Goal: Communication & Community: Participate in discussion

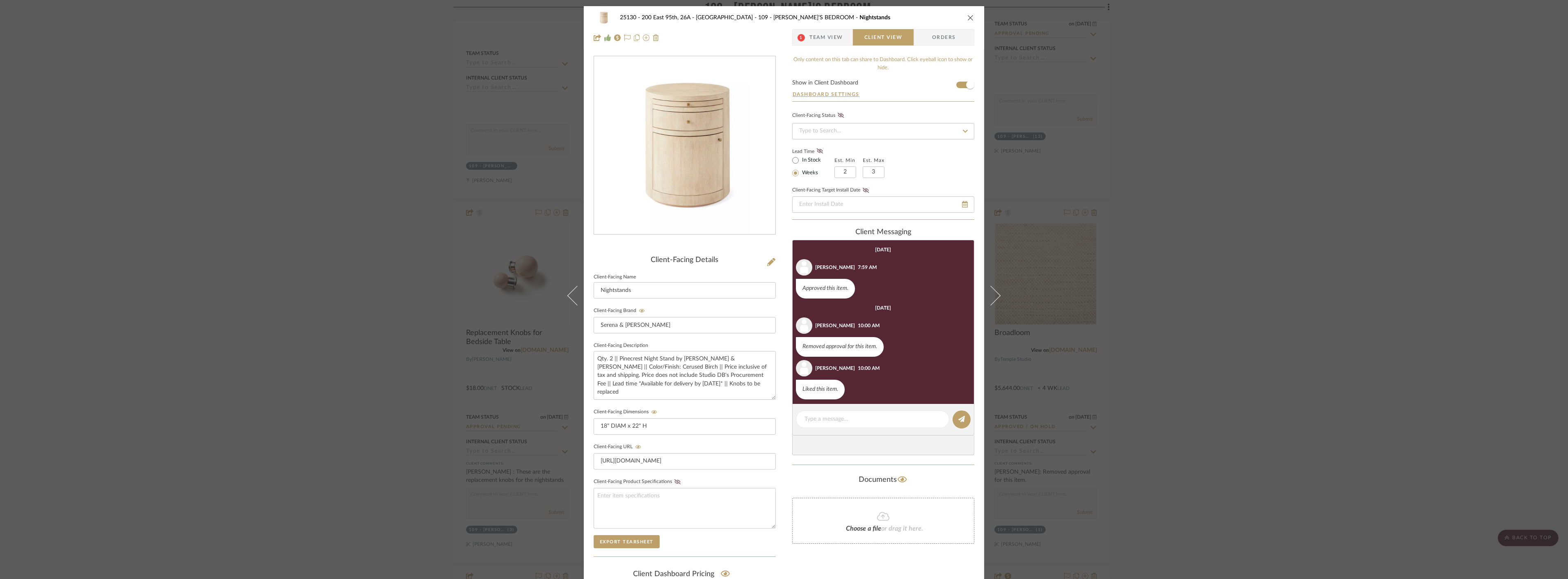
scroll to position [744, 0]
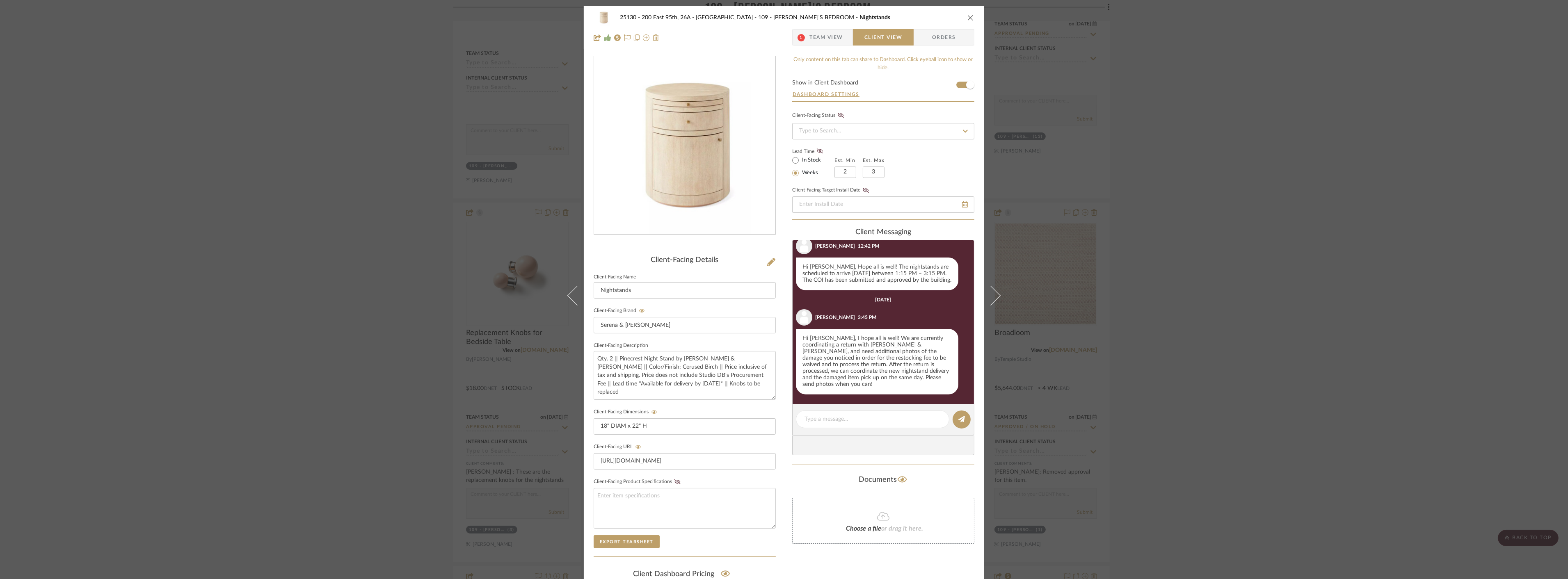
click at [823, 37] on span "Team View" at bounding box center [826, 37] width 33 height 16
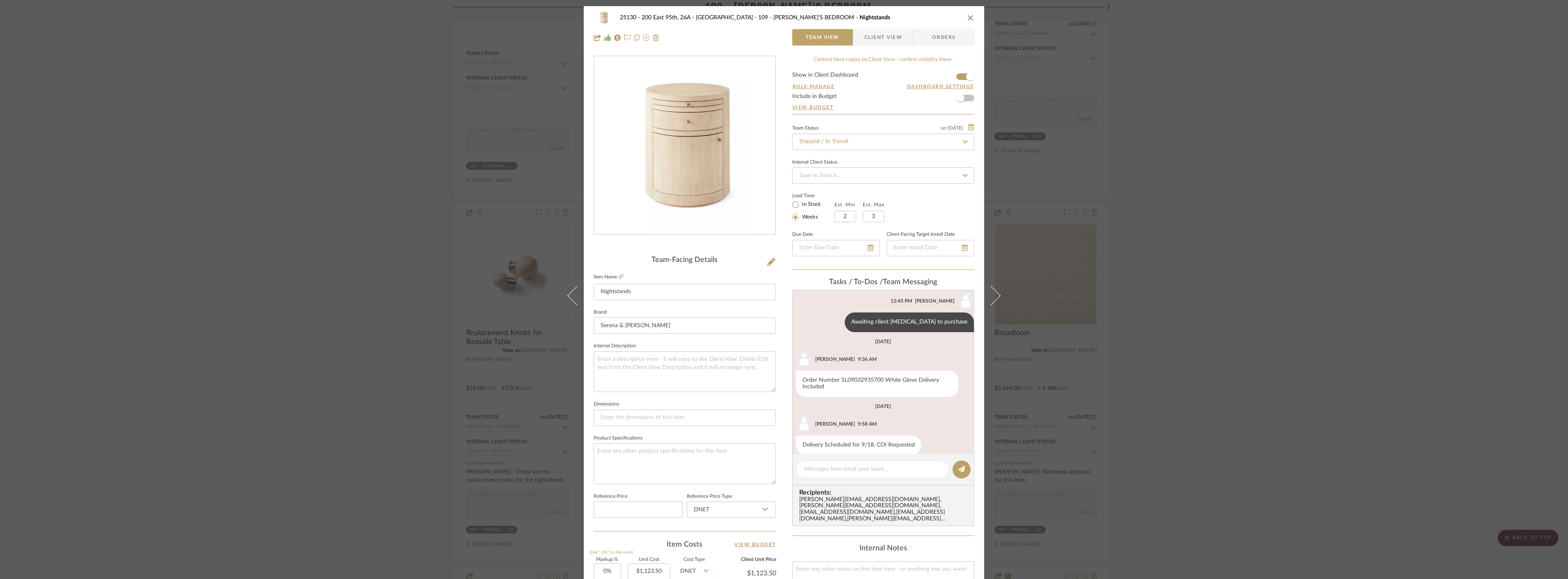
scroll to position [86, 0]
drag, startPoint x: 872, startPoint y: 39, endPoint x: 1023, endPoint y: 81, distance: 156.7
click at [873, 41] on span "Client View" at bounding box center [883, 37] width 38 height 16
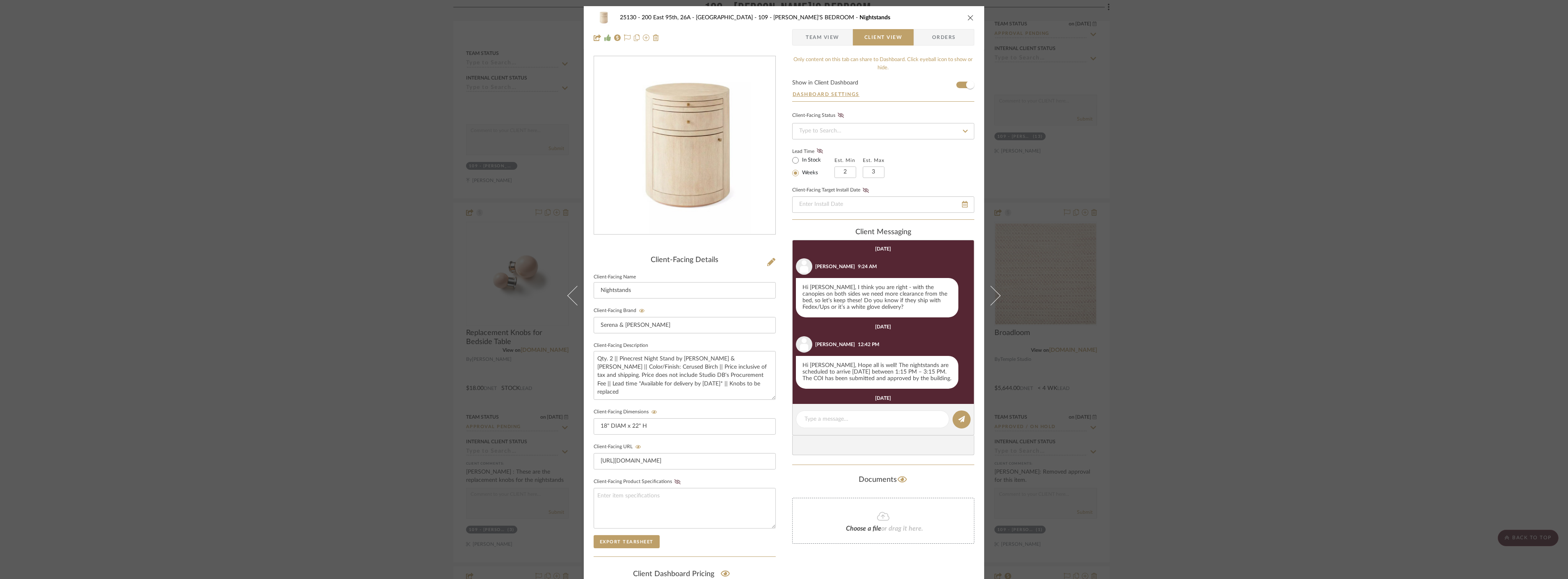
drag, startPoint x: 1180, startPoint y: 156, endPoint x: 1097, endPoint y: 144, distance: 83.9
click at [1180, 156] on div "25130 - 200 East 95th, 26A - Kosheleva 109 - [PERSON_NAME]'S BEDROOM Nightstand…" at bounding box center [784, 290] width 1568 height 579
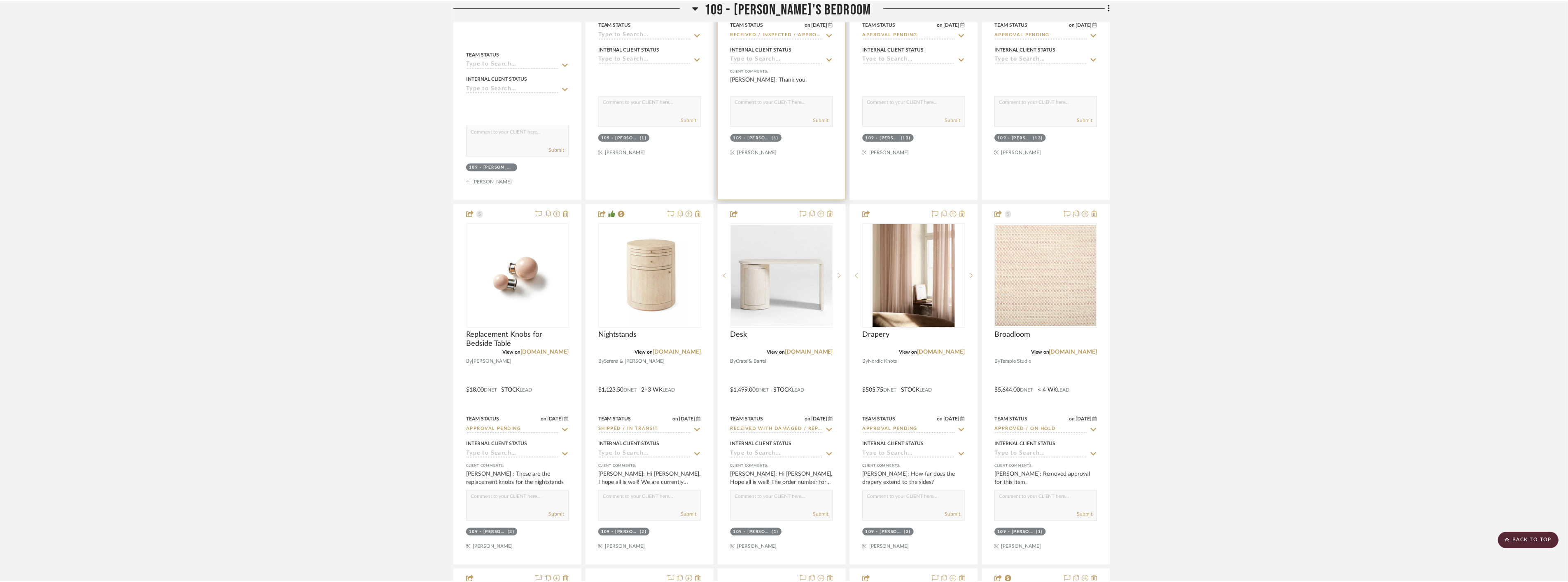
scroll to position [0, 0]
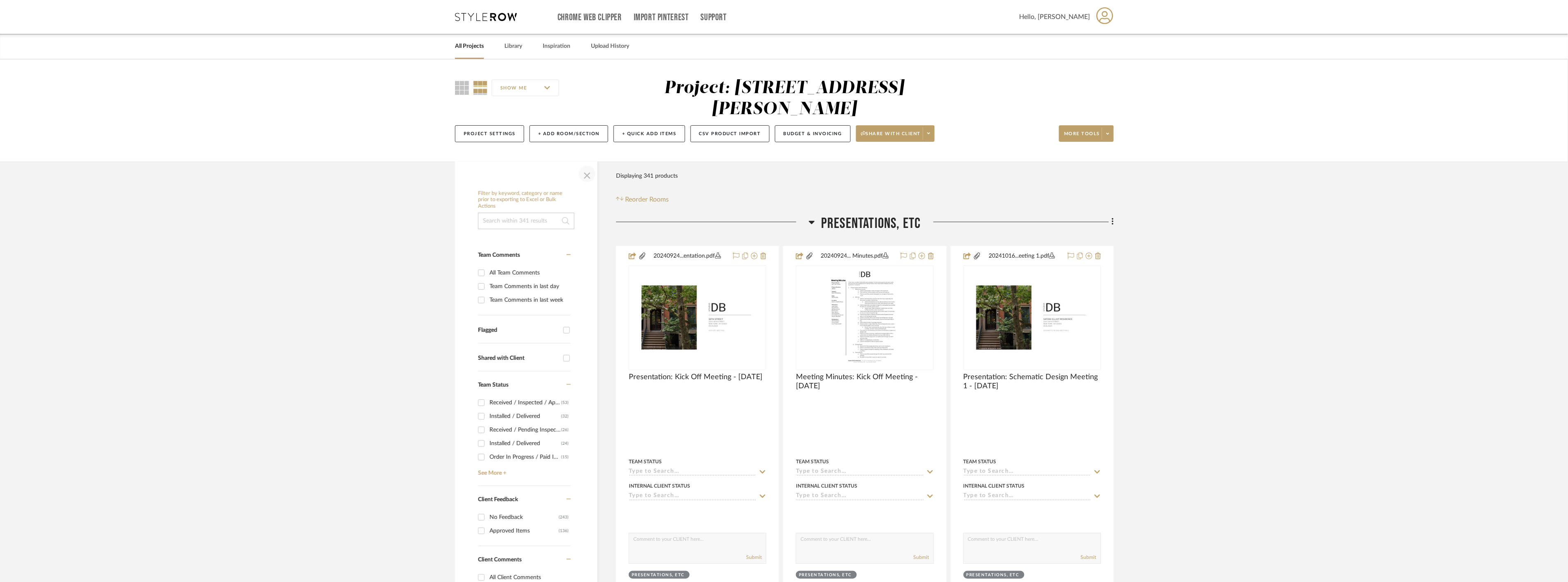
click at [586, 174] on span "button" at bounding box center [587, 174] width 20 height 20
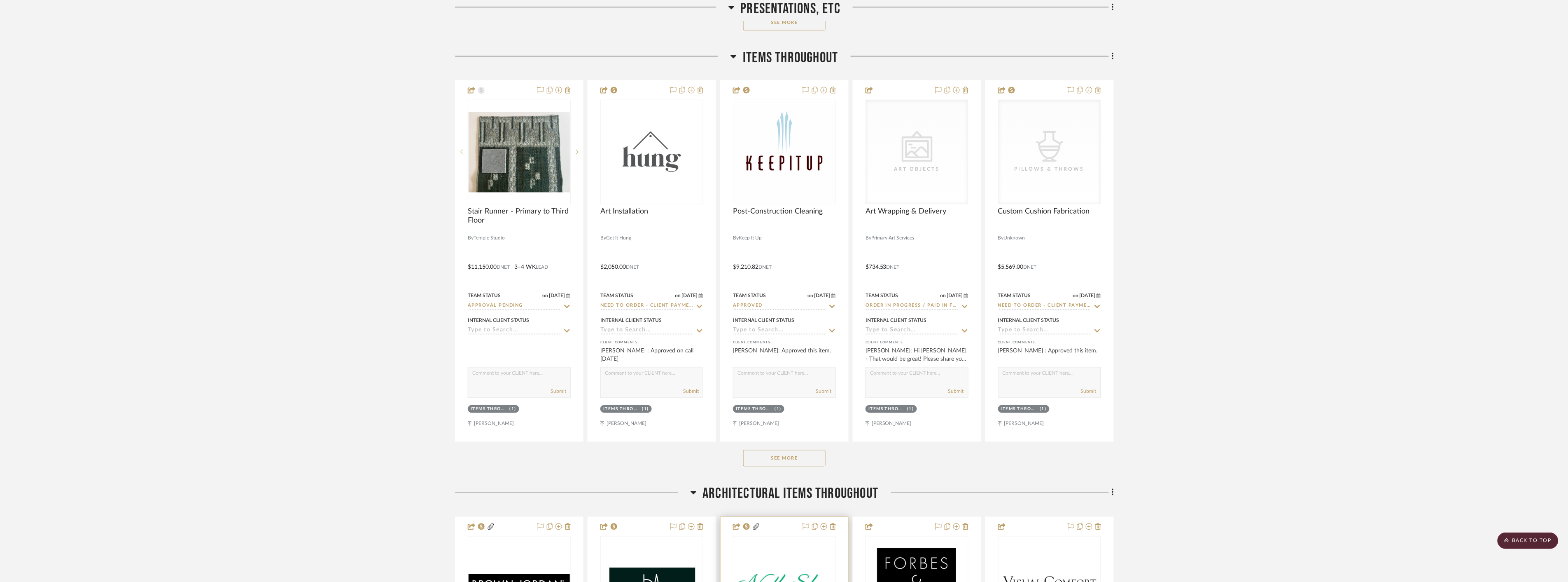
scroll to position [549, 0]
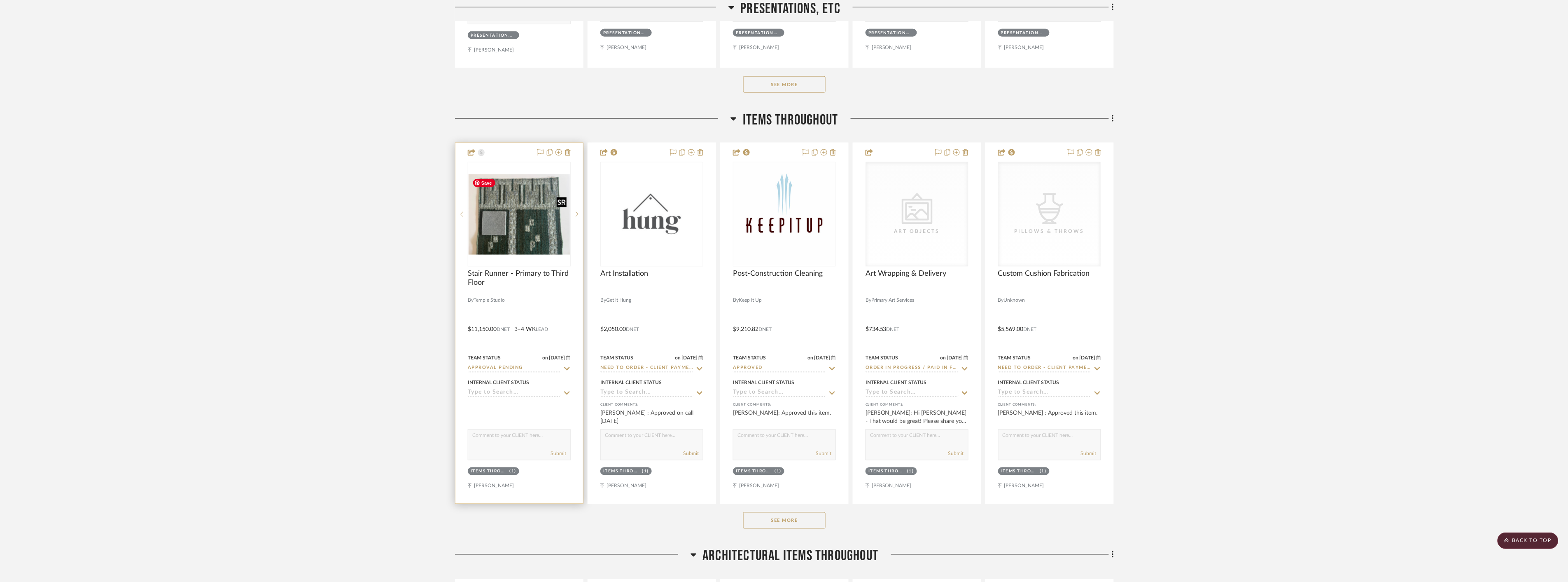
click at [0, 0] on img at bounding box center [0, 0] width 0 height 0
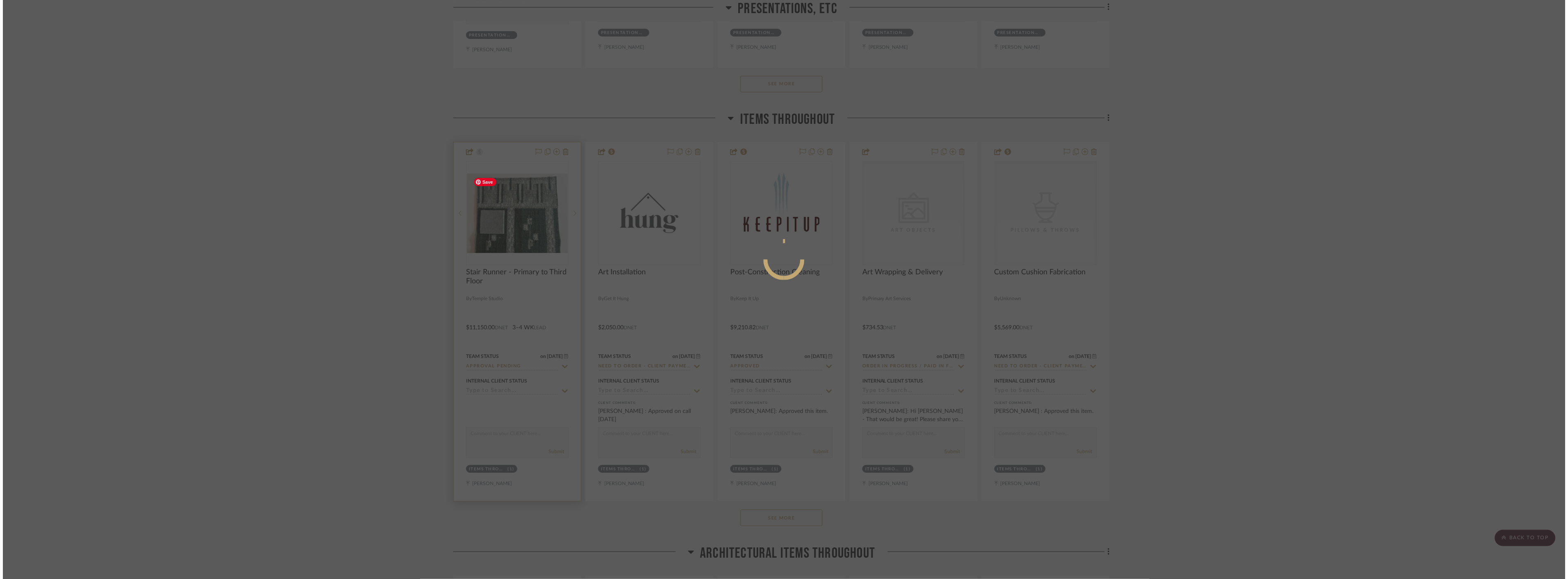
scroll to position [0, 0]
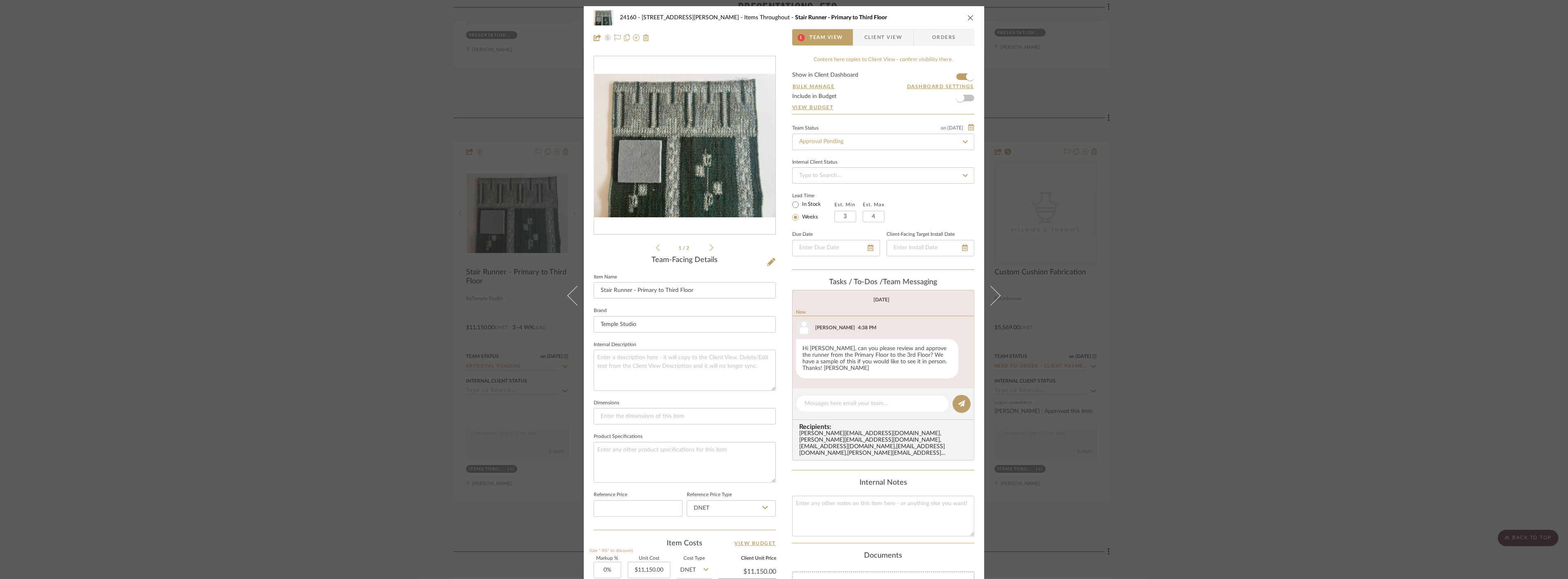
click at [866, 33] on span "Client View" at bounding box center [883, 37] width 38 height 16
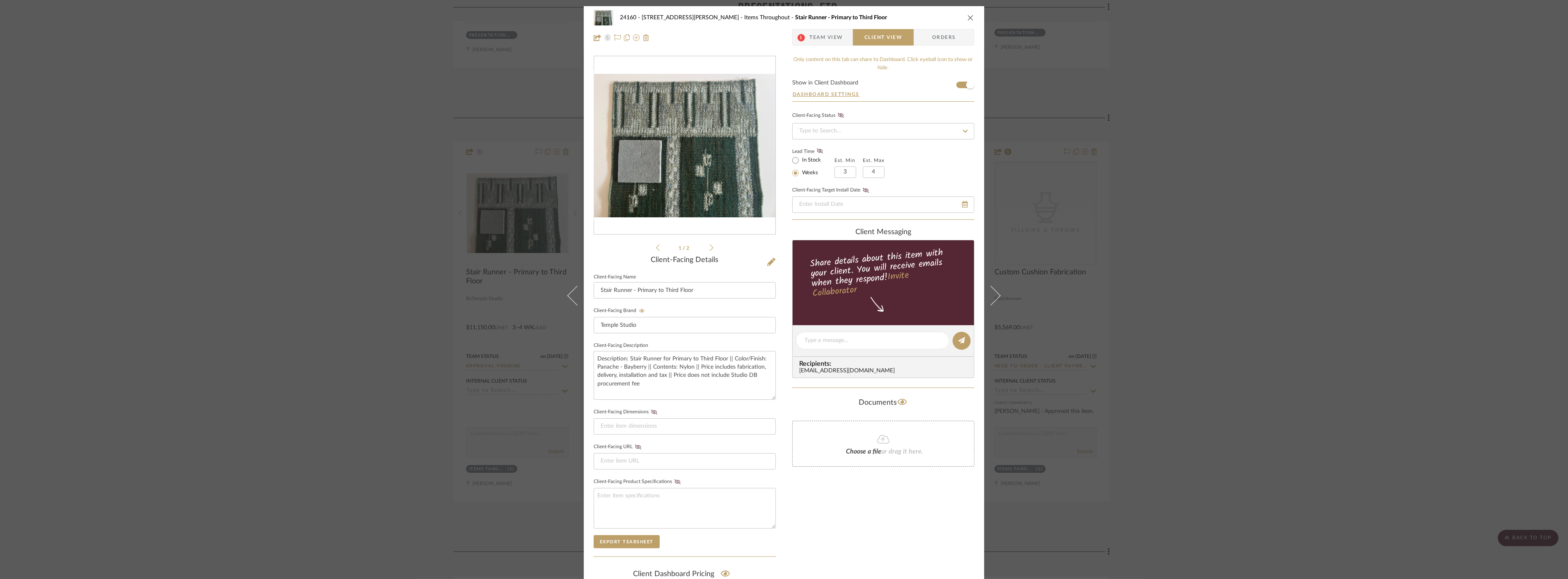
click at [811, 31] on span "Team View" at bounding box center [826, 37] width 33 height 16
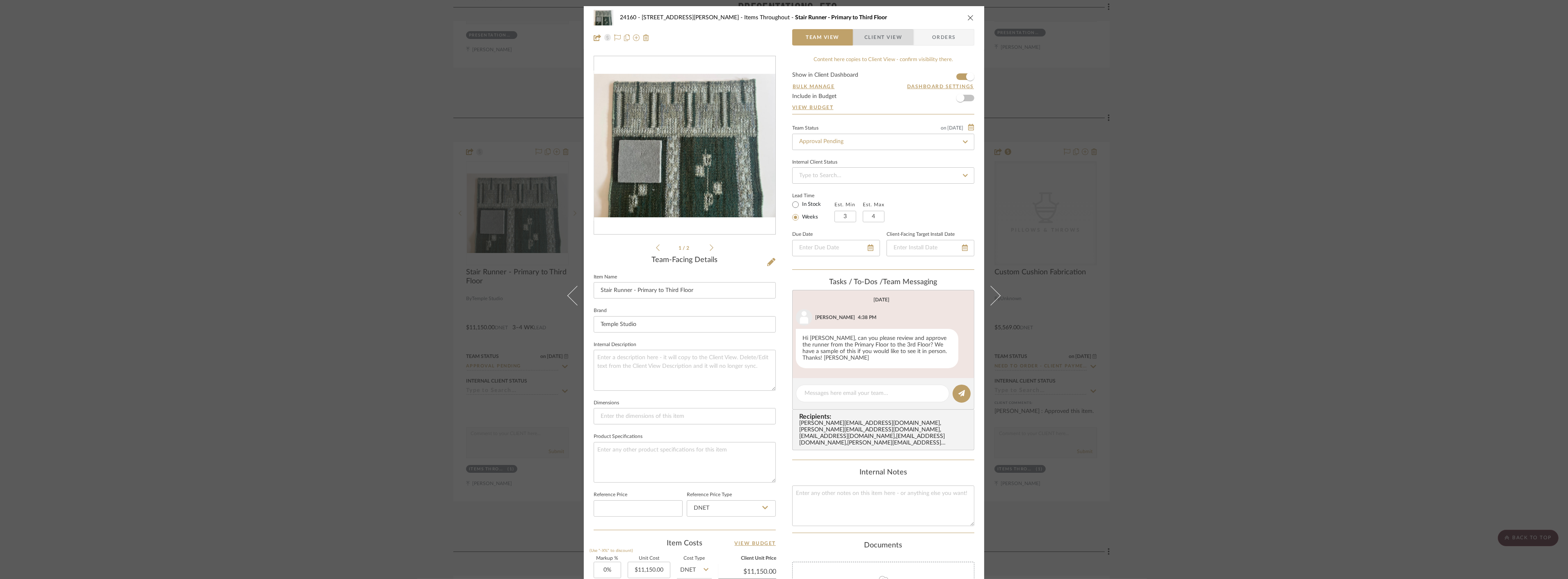
click at [880, 37] on span "Client View" at bounding box center [883, 37] width 38 height 16
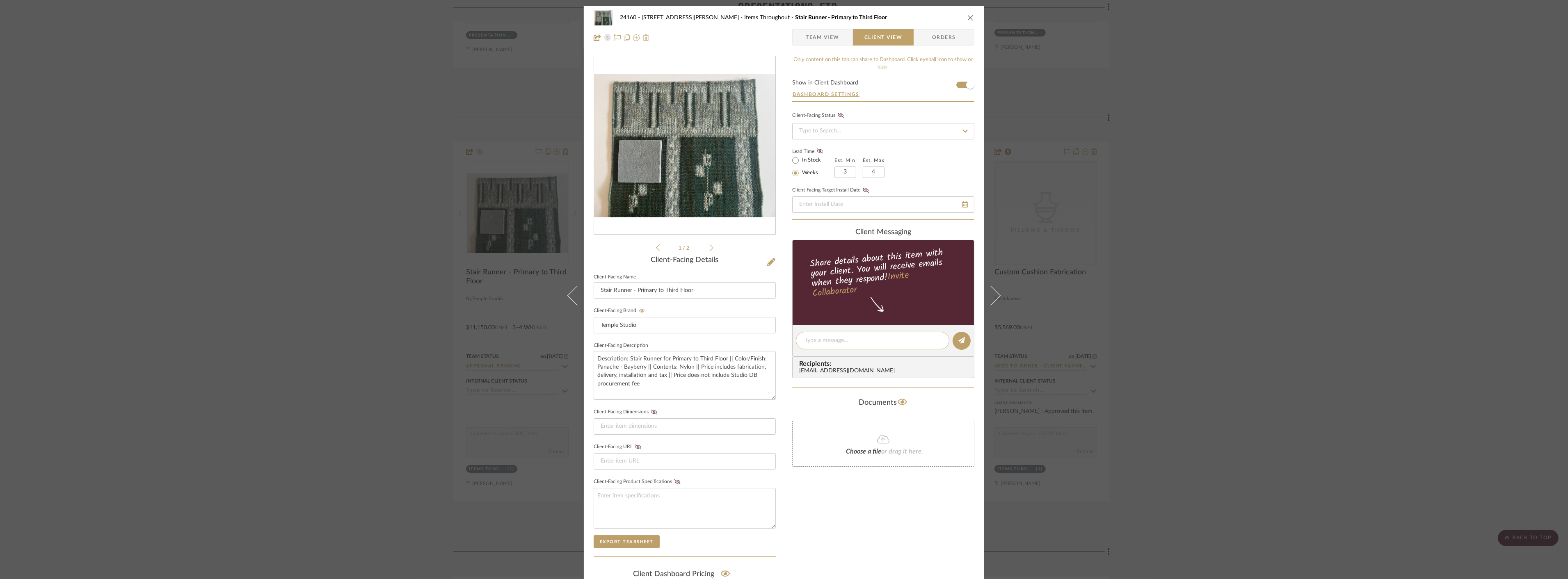
click at [866, 342] on textarea at bounding box center [873, 341] width 136 height 9
type textarea "Hi Julie! Coud"
click at [835, 40] on span "Team View" at bounding box center [822, 37] width 33 height 16
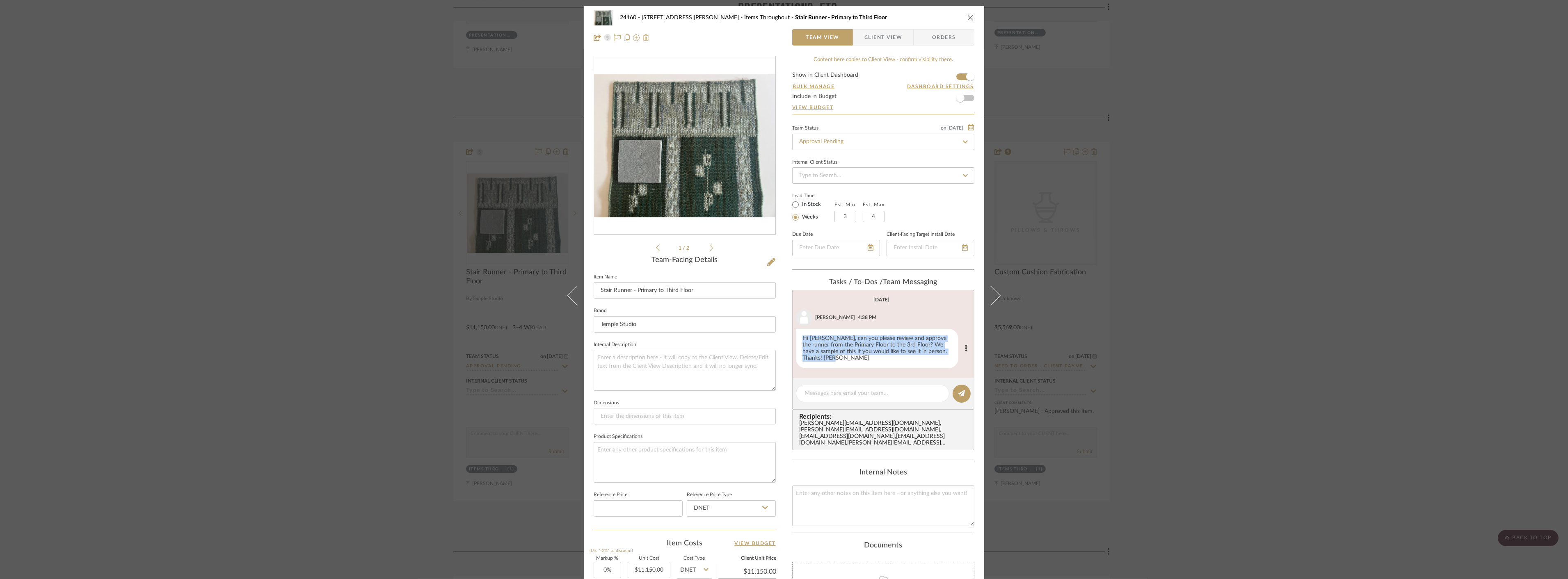
drag, startPoint x: 814, startPoint y: 364, endPoint x: 800, endPoint y: 336, distance: 31.3
click at [800, 336] on div "Hi Julie, can you please review and approve the runner from the Primary Floor t…" at bounding box center [877, 348] width 163 height 40
copy div "Hi Julie, can you please review and approve the runner from the Primary Floor t…"
click at [874, 38] on span "Client View" at bounding box center [883, 37] width 38 height 16
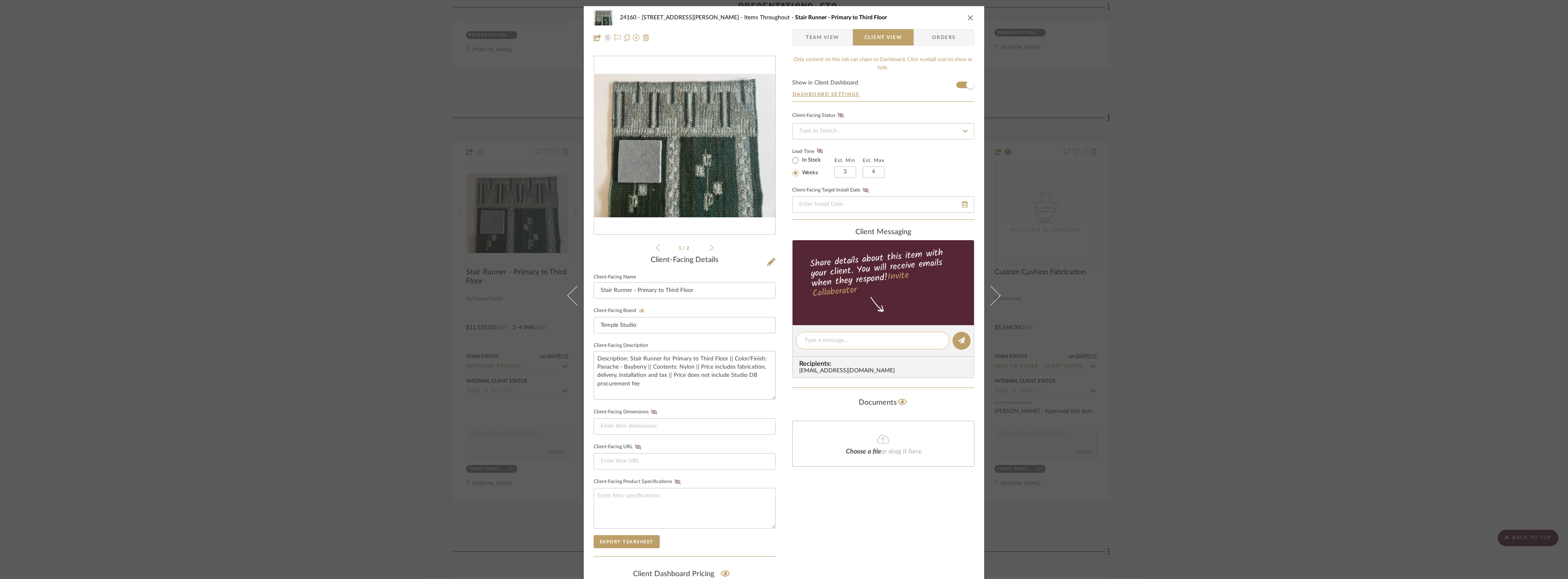
click at [831, 339] on textarea at bounding box center [873, 341] width 136 height 9
paste textarea "Hi Julie, can you please review and approve the runner from the Primary Floor t…"
click at [822, 341] on textarea "Hi Julie, can you please review and approve the runner from the Primary Floor t…" at bounding box center [873, 353] width 136 height 35
click at [825, 340] on textarea "Hi Julie! can you please review and approve the runner from the Primary Floor t…" at bounding box center [873, 353] width 136 height 35
click at [821, 340] on textarea "Hi Julie! Can you please review and approve the runner from the Primary Floor t…" at bounding box center [873, 353] width 136 height 35
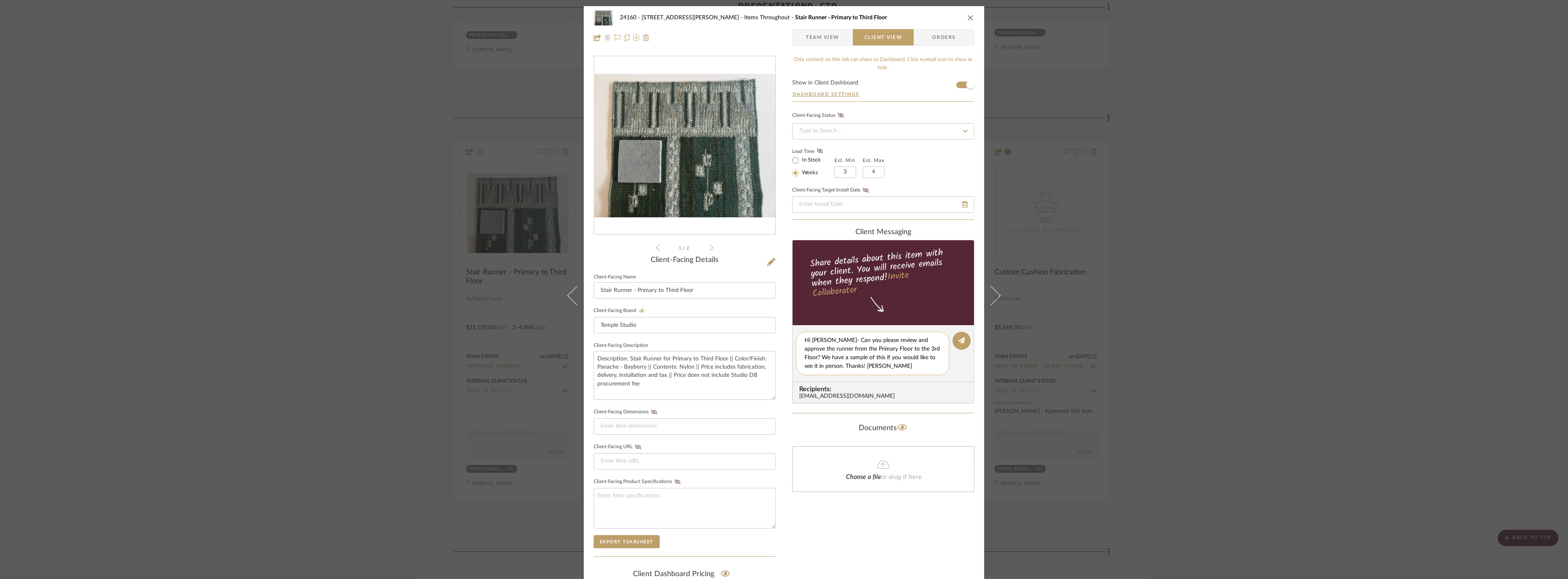
click at [821, 339] on textarea "Hi Julie- Can you please review and approve the runner from the Primary Floor t…" at bounding box center [873, 353] width 136 height 35
drag, startPoint x: 864, startPoint y: 361, endPoint x: 845, endPoint y: 369, distance: 20.6
click at [845, 369] on textarea "Hi Julie - Can you please review and approve the runner from the Primary Floor …" at bounding box center [873, 353] width 136 height 35
type textarea "Hi Julie - Can you please review and approve the runner from the Primary Floor …"
click at [960, 339] on icon at bounding box center [961, 340] width 7 height 7
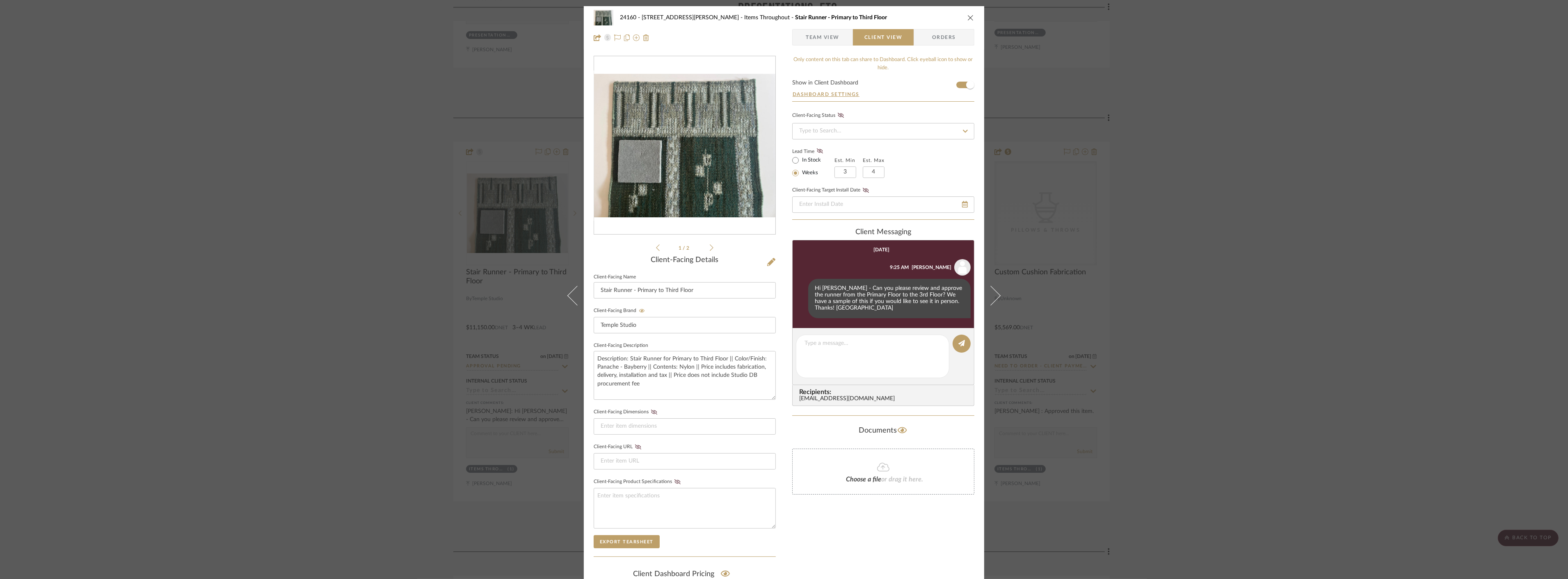
click at [1215, 374] on div "24160 - 214 E 18th Street - Satow Elliot Items Throughout Stair Runner - Primar…" at bounding box center [784, 290] width 1568 height 579
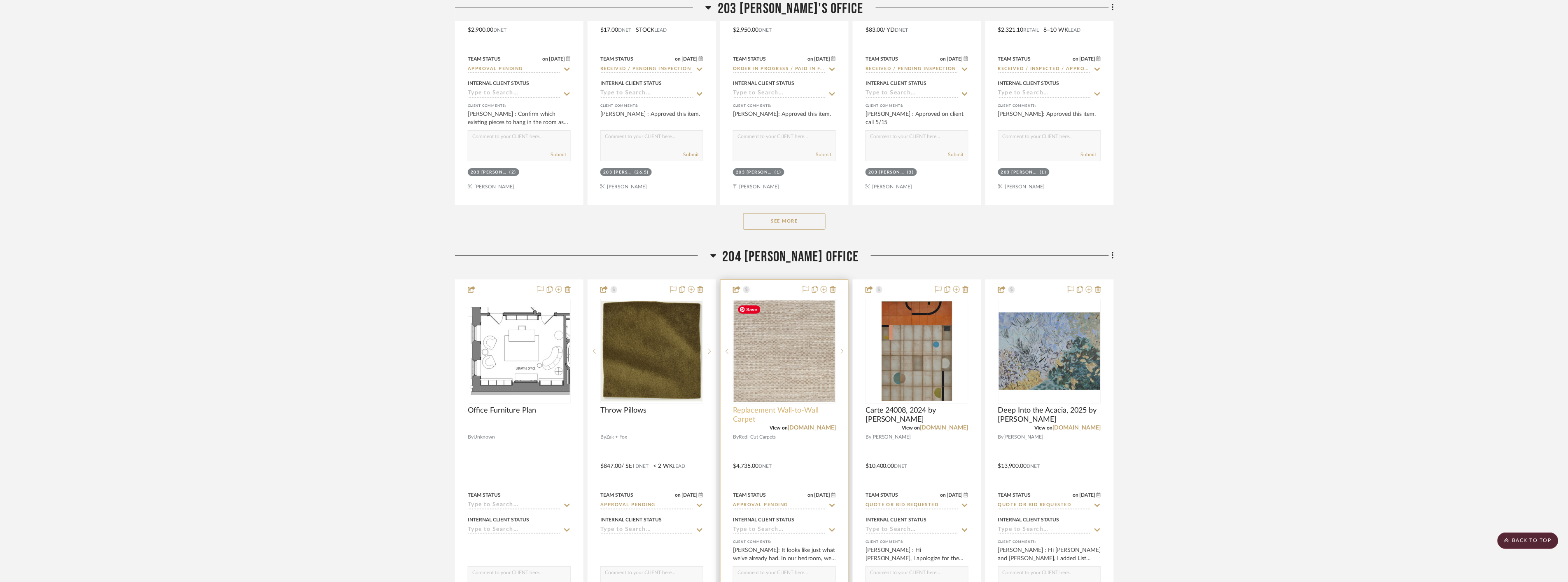
scroll to position [8607, 0]
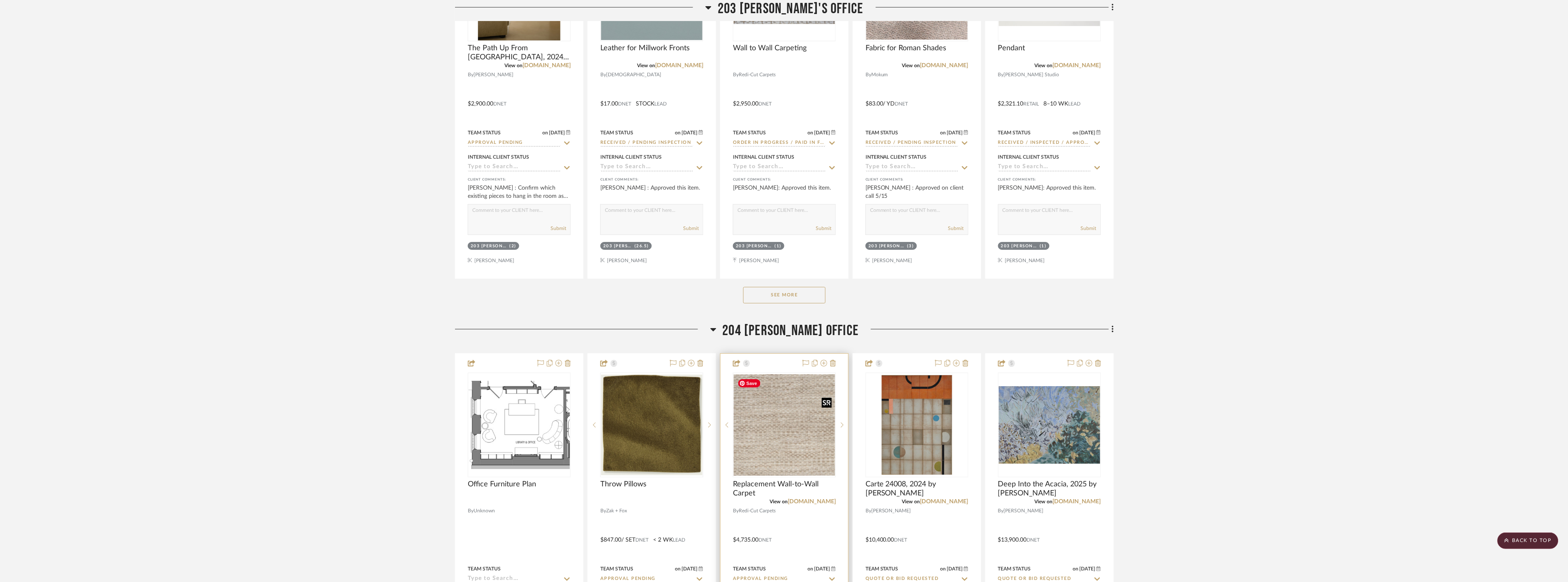
click at [777, 430] on img "0" at bounding box center [784, 425] width 101 height 101
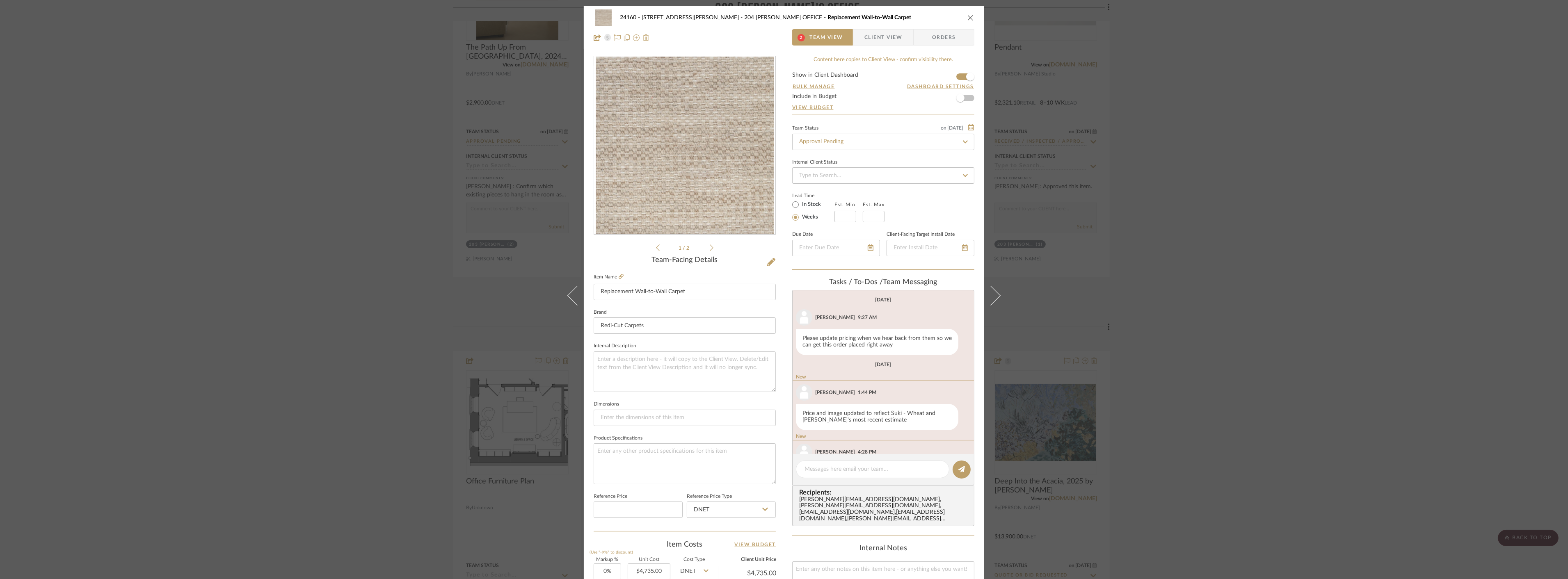
scroll to position [39, 0]
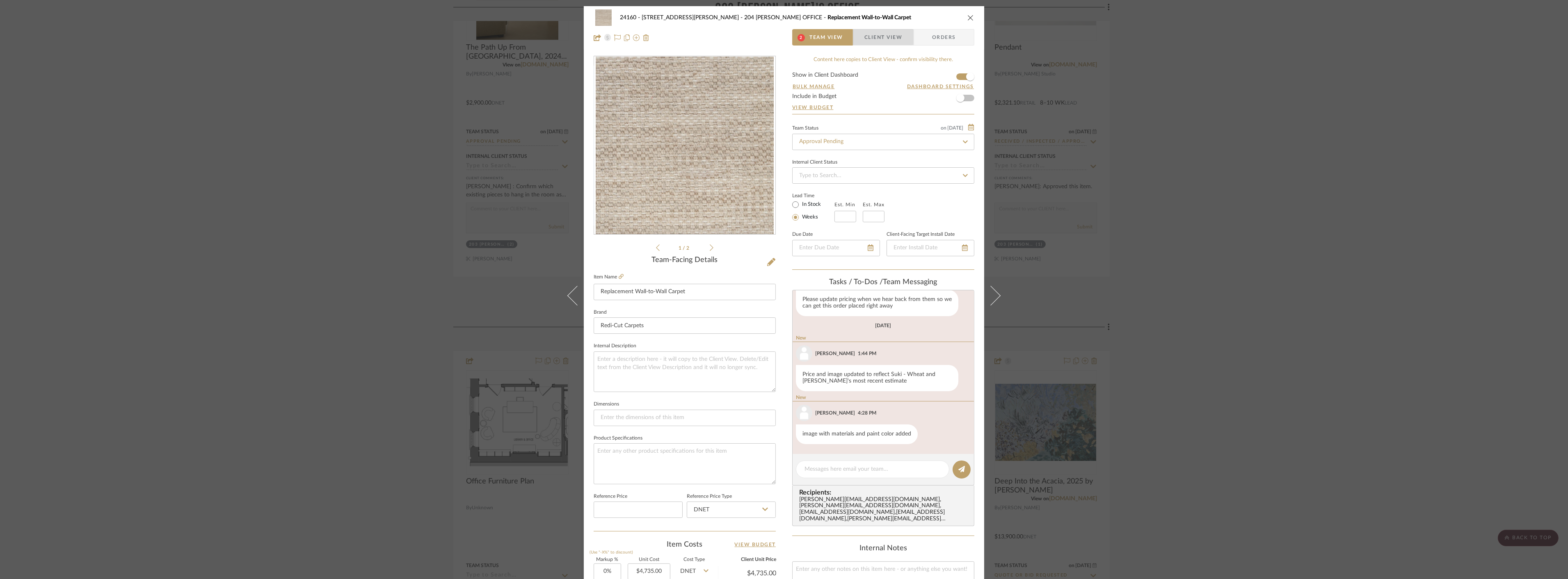
click at [877, 37] on span "Client View" at bounding box center [883, 37] width 38 height 16
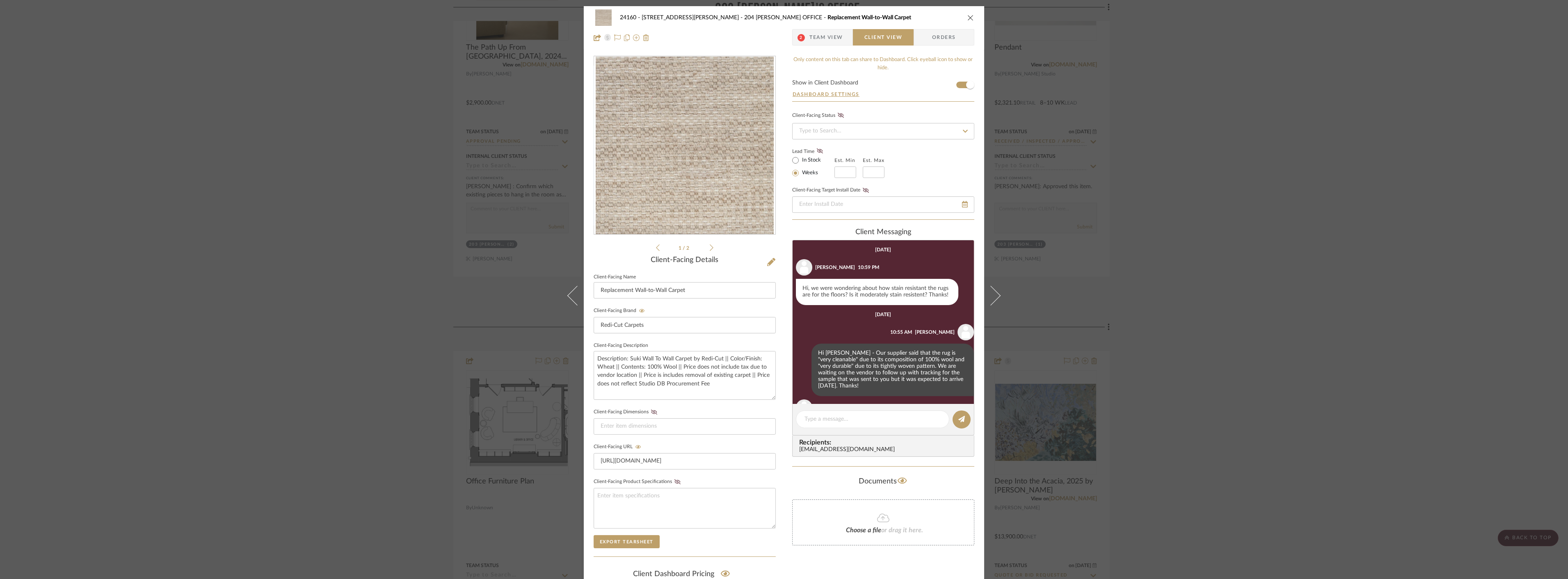
scroll to position [191, 0]
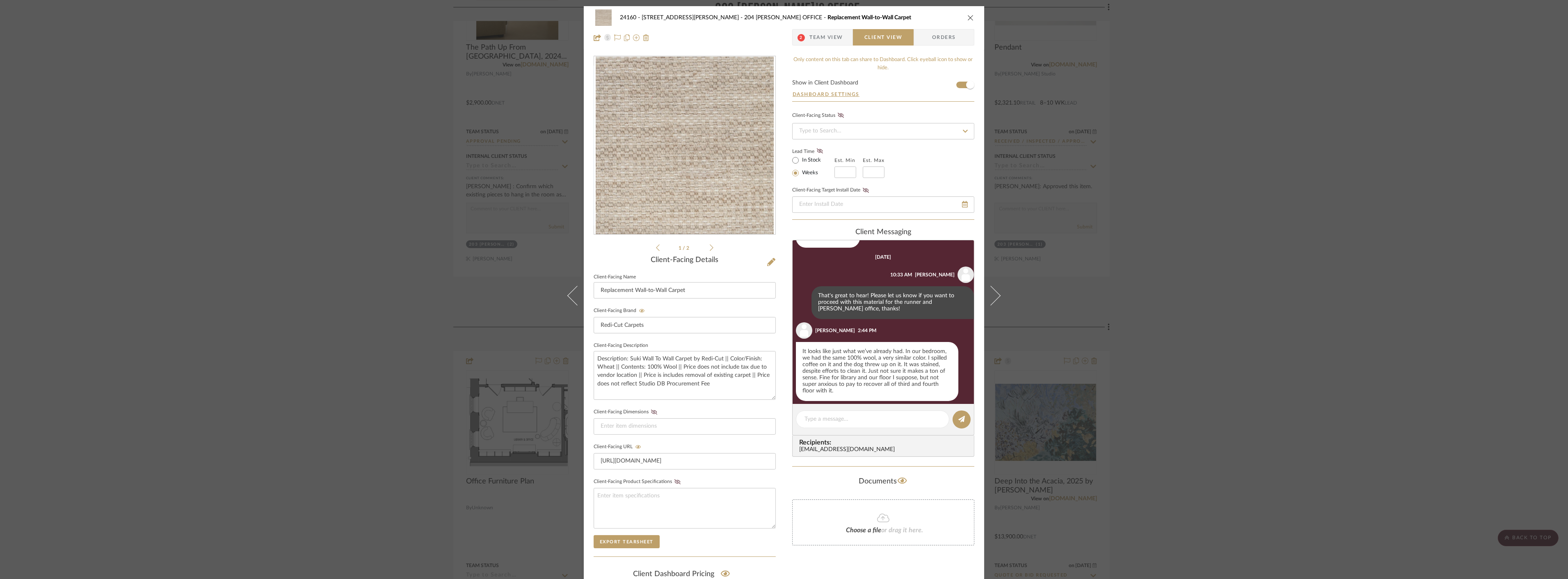
click at [710, 248] on icon at bounding box center [712, 248] width 4 height 7
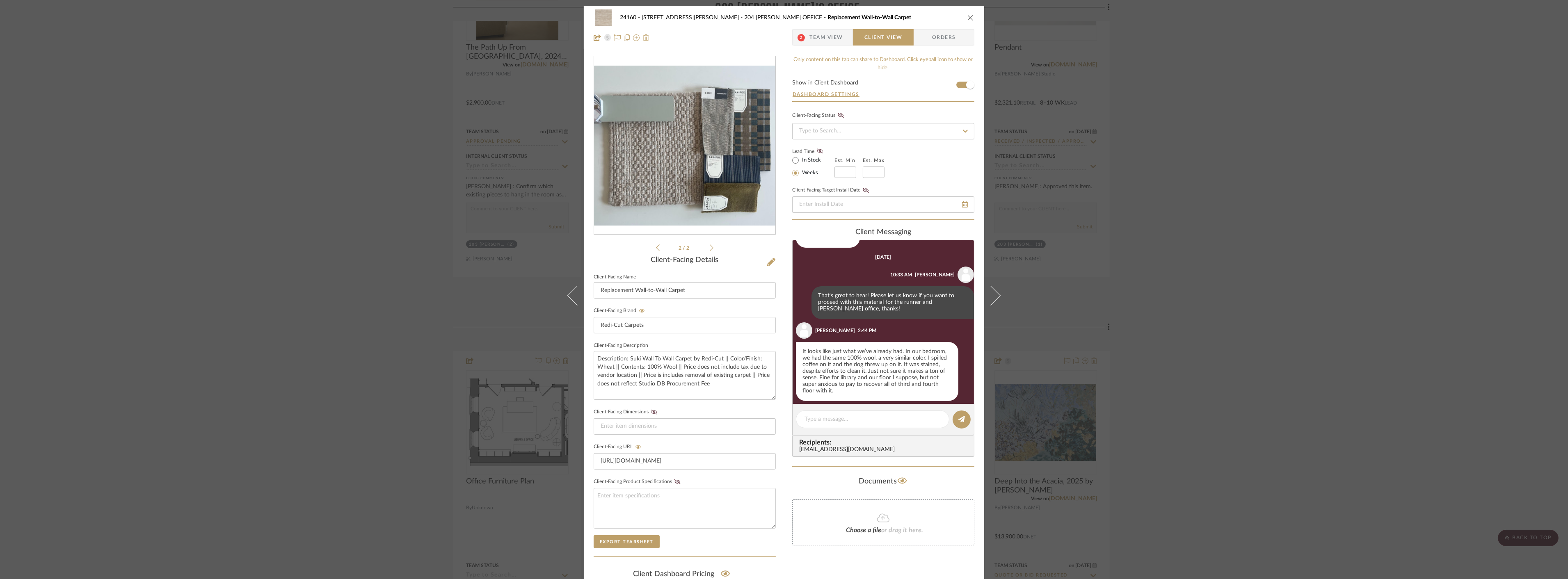
click at [656, 249] on icon at bounding box center [658, 248] width 4 height 7
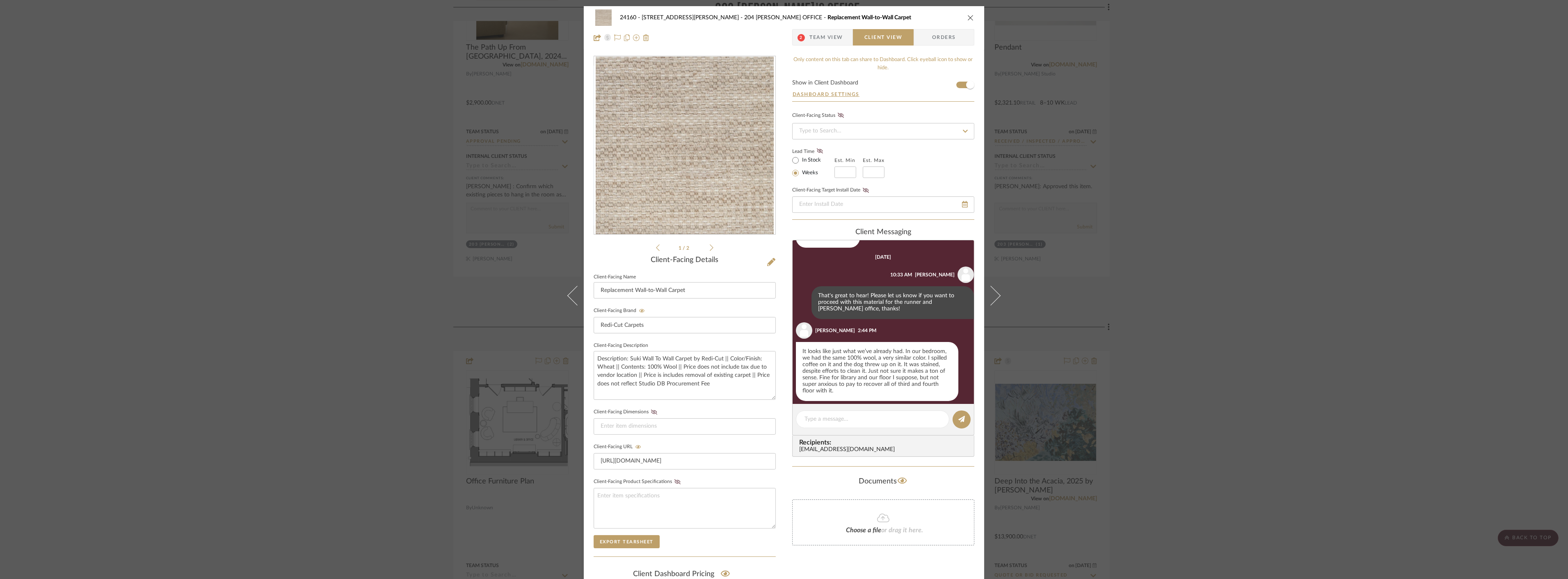
click at [712, 249] on div "1 / 2" at bounding box center [684, 154] width 182 height 197
click at [710, 251] on icon at bounding box center [712, 248] width 4 height 7
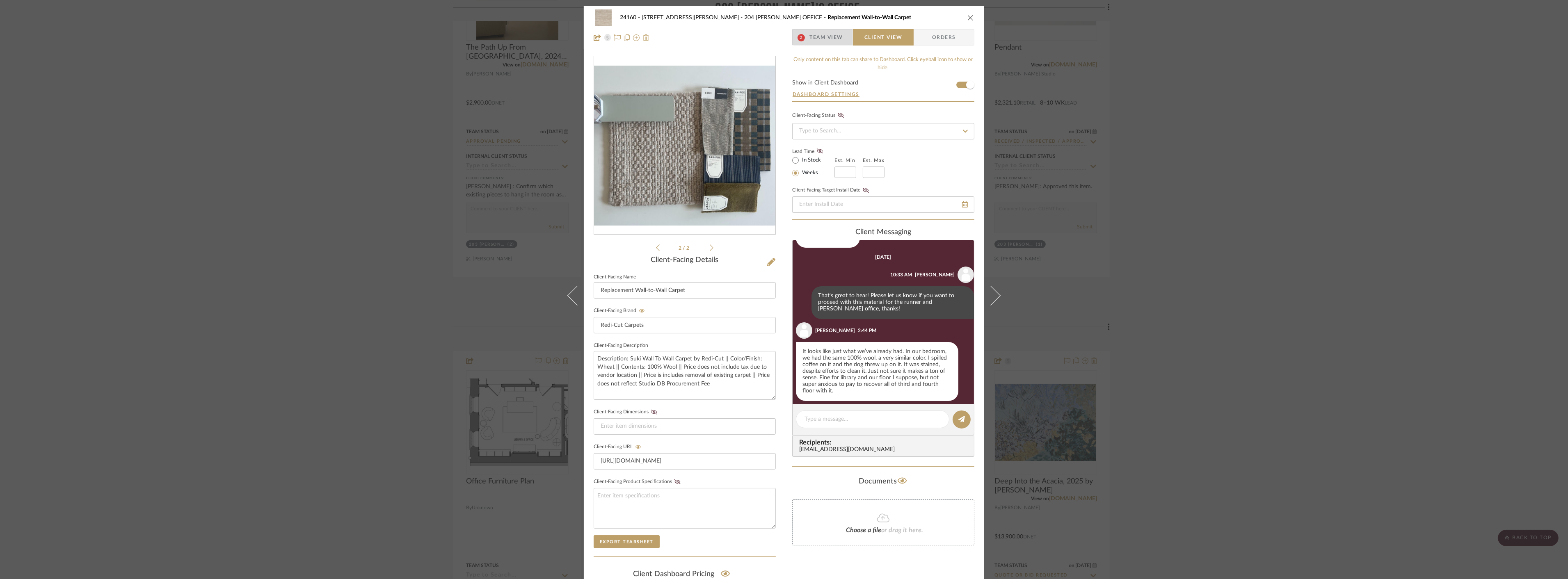
click at [813, 43] on span "Team View" at bounding box center [826, 37] width 33 height 16
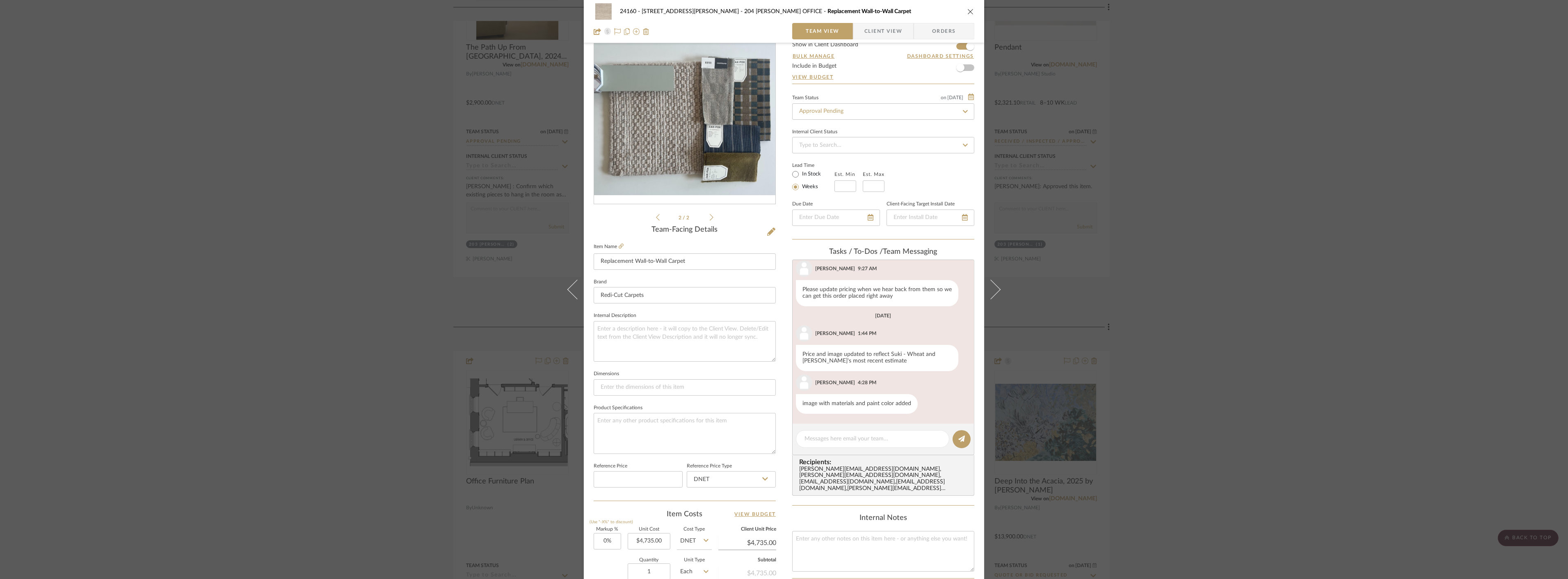
scroll to position [46, 0]
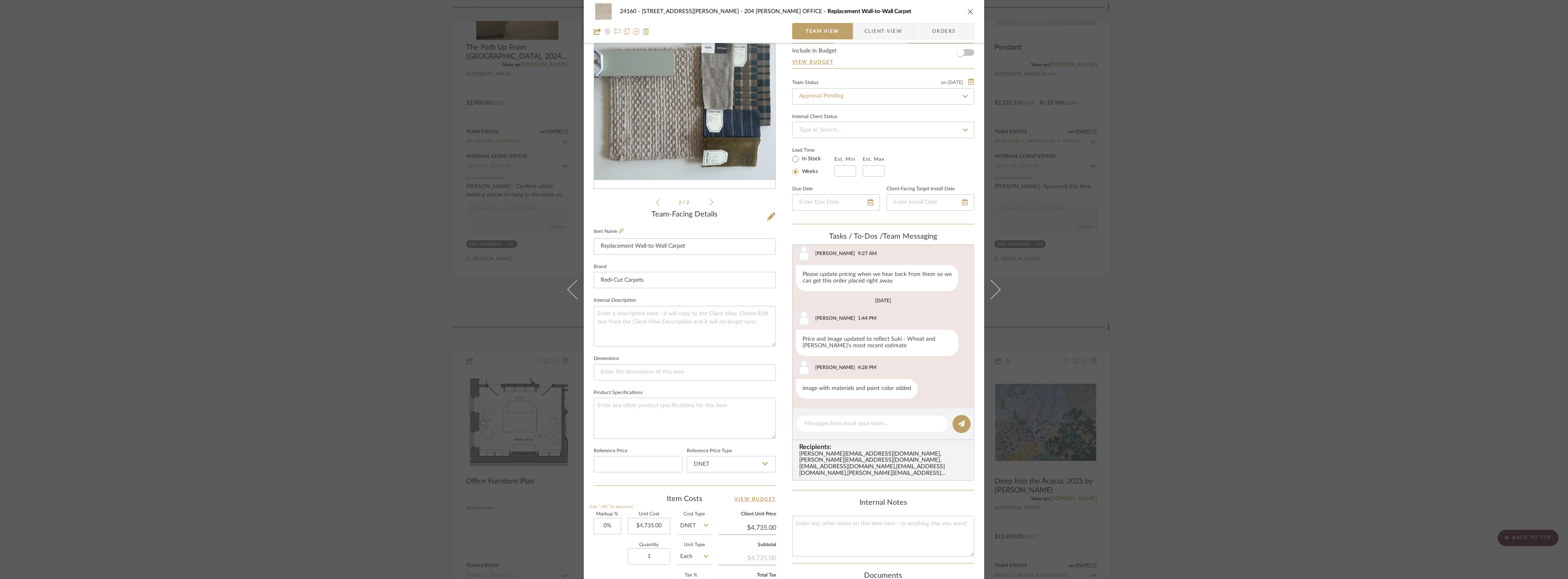
click at [879, 23] on span "Client View" at bounding box center [883, 31] width 38 height 16
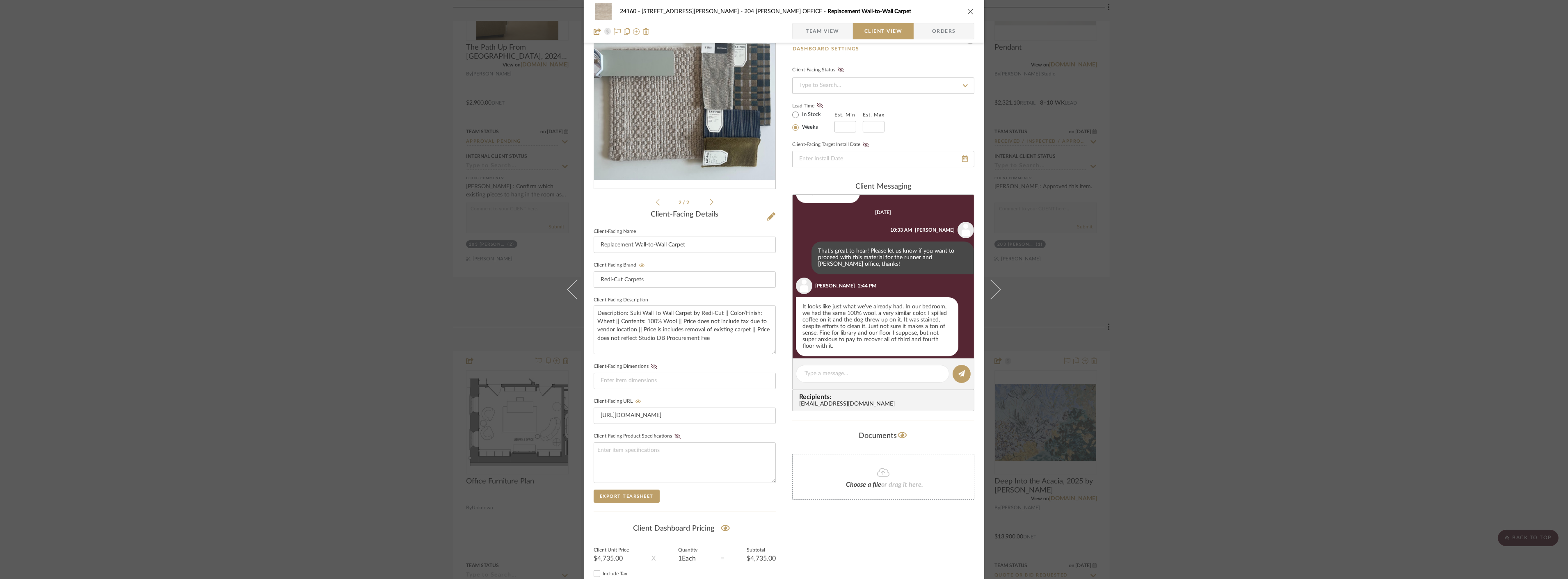
scroll to position [191, 0]
click at [825, 376] on textarea at bounding box center [873, 373] width 136 height 9
type textarea "Hi Julie - Please let us know if the stair runenr"
